Goal: Contribute content: Contribute content

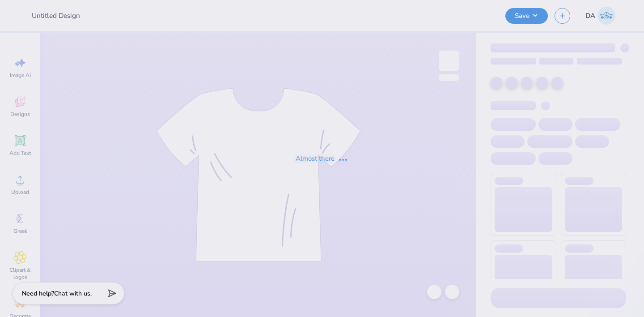
type input "capture the cure"
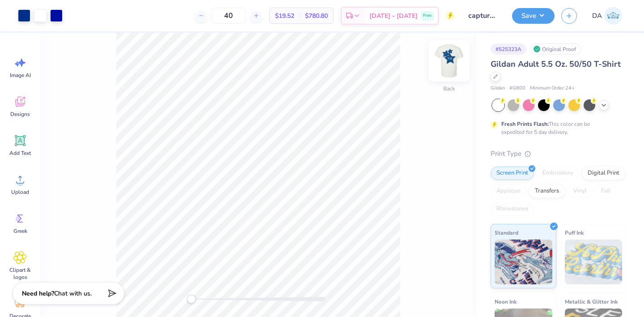
click at [448, 58] on img at bounding box center [449, 61] width 36 height 36
click at [16, 144] on icon at bounding box center [20, 140] width 11 height 11
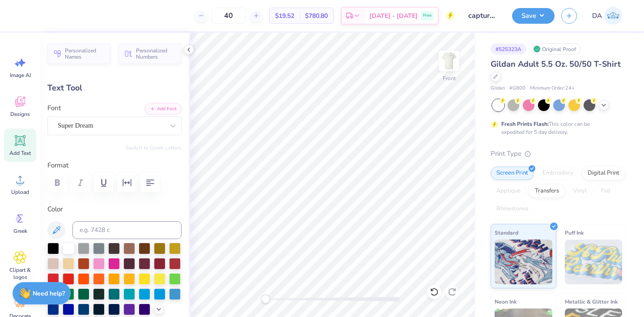
paste textarea "kind alike to all"
type textarea "TEXT"
type textarea "Delta"
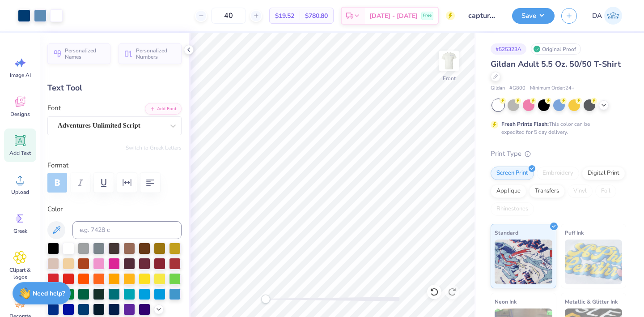
type input "0.0"
type input "4.32"
type input "1.76"
type input "10.82"
type input "0.0"
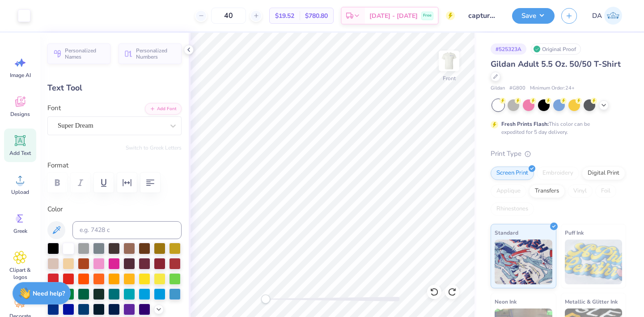
type input "5.70"
type input "1.65"
type input "12.92"
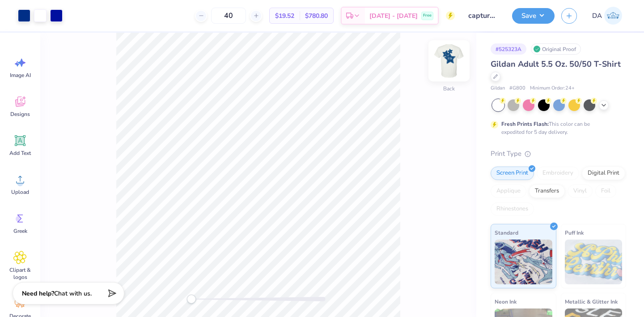
click at [444, 56] on img at bounding box center [449, 61] width 36 height 36
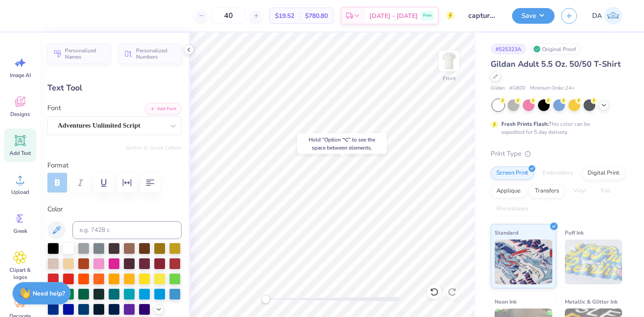
type input "0.0"
type input "2.12"
type input "0.92"
type input "7.71"
type input "-4.3"
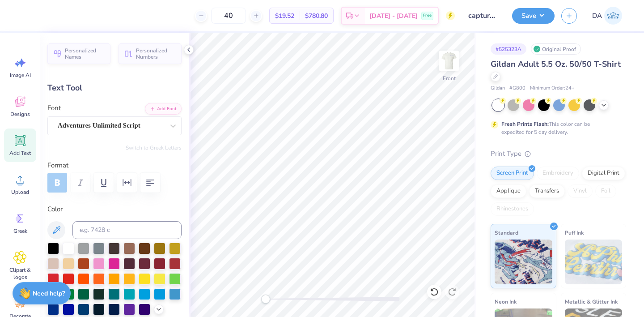
type textarea "Delta"
type input "0.0"
click at [520, 14] on button "Save" at bounding box center [533, 15] width 42 height 16
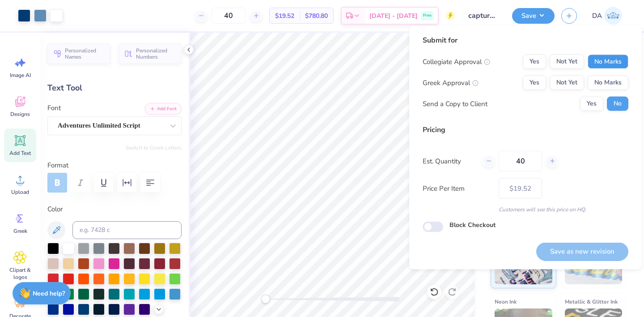
click at [598, 58] on button "No Marks" at bounding box center [607, 62] width 41 height 14
click at [530, 84] on button "Yes" at bounding box center [534, 83] width 23 height 14
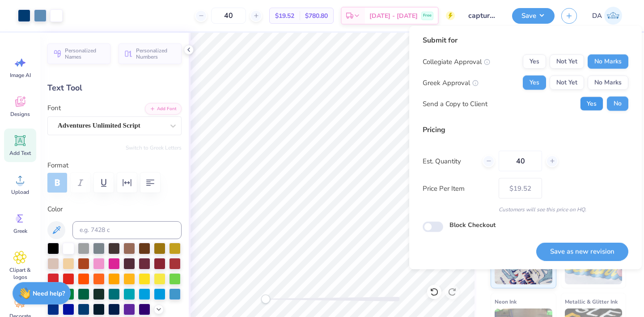
click at [588, 99] on button "Yes" at bounding box center [591, 104] width 23 height 14
click at [576, 248] on button "Save as new revision" at bounding box center [582, 251] width 92 height 18
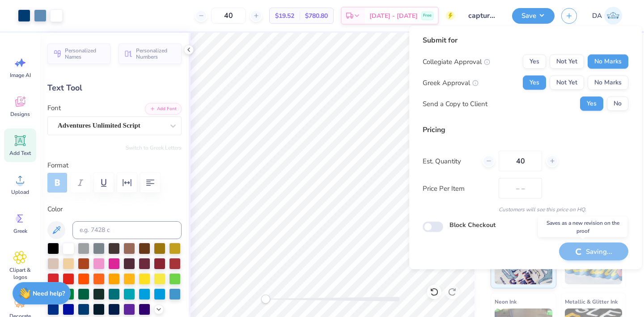
type input "$19.52"
